Goal: Task Accomplishment & Management: Use online tool/utility

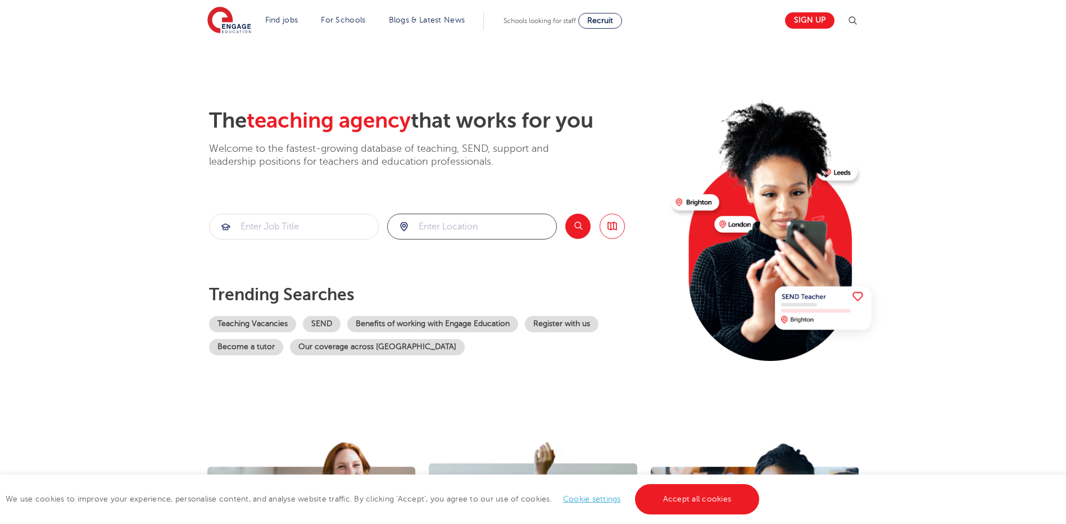
click at [443, 229] on input "search" at bounding box center [472, 226] width 169 height 25
click at [412, 256] on li "Bradford" at bounding box center [472, 259] width 161 height 22
type input "Bradford"
click at [361, 232] on input "search" at bounding box center [294, 226] width 169 height 25
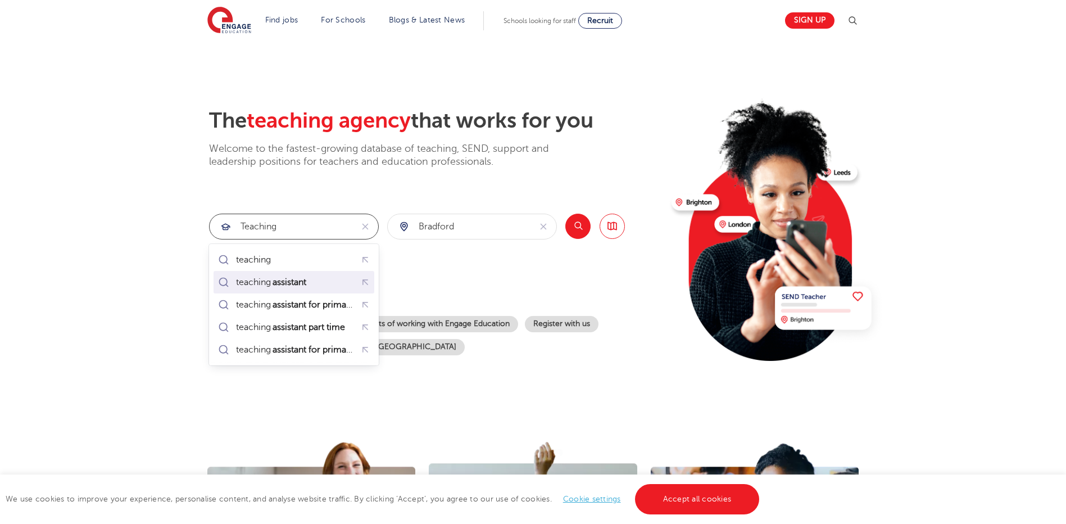
click at [293, 277] on mark "assistant" at bounding box center [289, 281] width 37 height 13
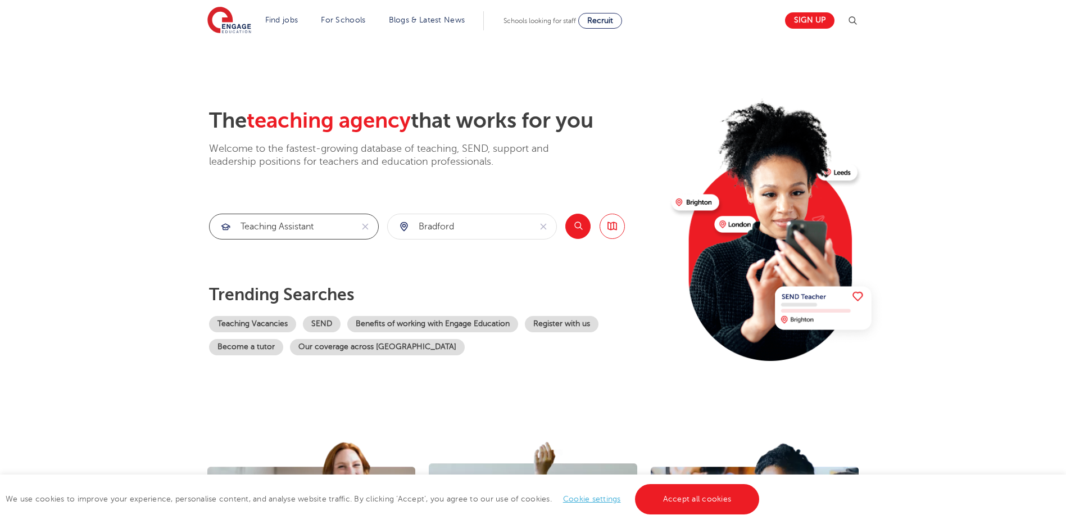
type input "teaching assistant"
click at [572, 220] on button "Search" at bounding box center [577, 225] width 25 height 25
